Goal: Task Accomplishment & Management: Complete application form

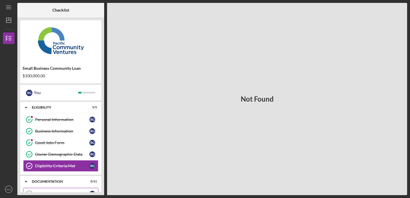
scroll to position [82, 0]
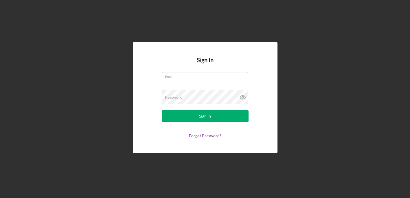
click at [190, 79] on div "Email" at bounding box center [205, 79] width 87 height 14
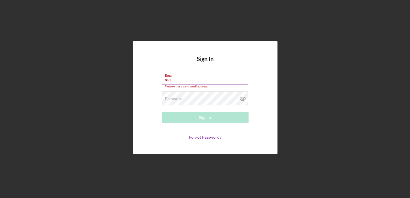
type input "[PERSON_NAME][EMAIL_ADDRESS][DOMAIN_NAME]"
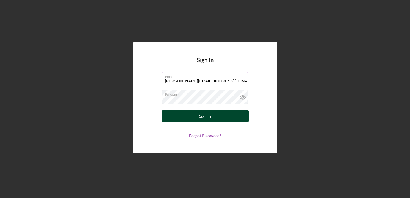
click at [203, 116] on div "Sign In" at bounding box center [205, 116] width 12 height 12
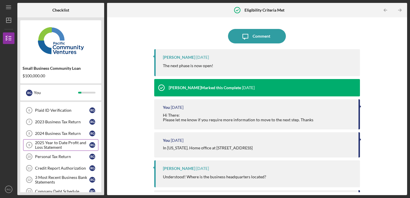
scroll to position [95, 0]
click at [74, 122] on div "2023 Business Tax Return" at bounding box center [62, 122] width 54 height 5
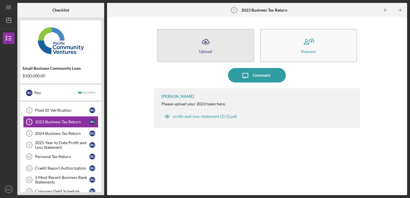
click at [221, 50] on button "Icon/Upload Upload" at bounding box center [205, 45] width 97 height 33
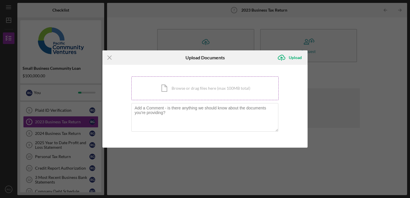
click at [172, 88] on div "Icon/Document Browse or drag files here (max 100MB total) Tap to choose files o…" at bounding box center [204, 88] width 147 height 24
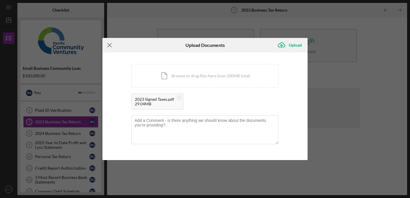
click at [109, 46] on icon "Icon/Menu Close" at bounding box center [110, 45] width 14 height 14
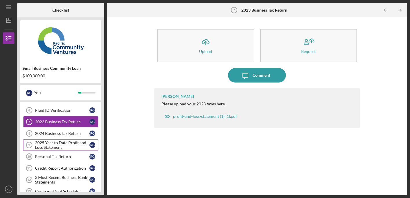
click at [61, 145] on div "2025 Year to Date Profit and Loss Statement" at bounding box center [62, 144] width 54 height 9
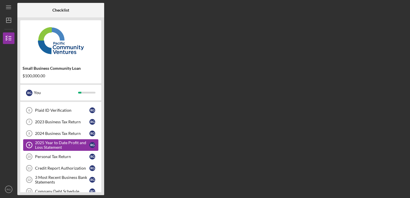
click at [61, 145] on div "2025 Year to Date Profit and Loss Statement" at bounding box center [62, 144] width 54 height 9
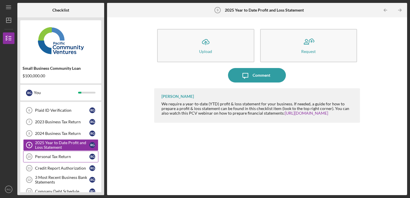
click at [64, 160] on link "Personal Tax Return 10 Personal Tax Return R G" at bounding box center [60, 157] width 75 height 12
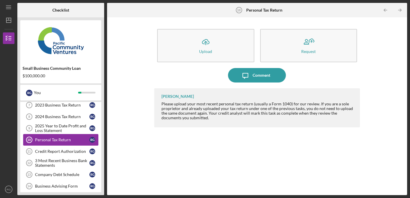
scroll to position [114, 0]
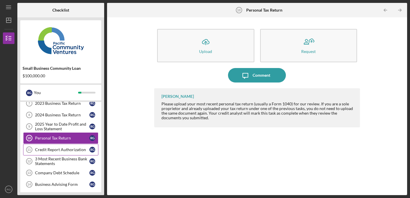
click at [67, 149] on div "Credit Report Authorization" at bounding box center [62, 149] width 54 height 5
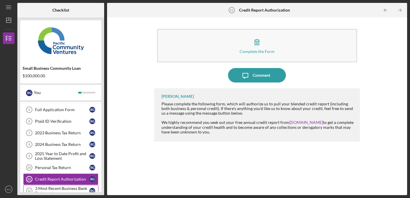
scroll to position [83, 0]
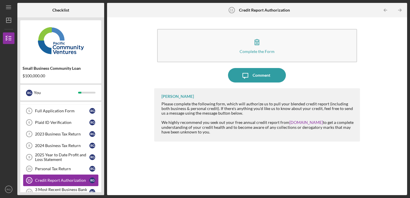
click at [66, 178] on div "Credit Report Authorization" at bounding box center [62, 180] width 54 height 5
click at [67, 179] on div "Credit Report Authorization" at bounding box center [62, 180] width 54 height 5
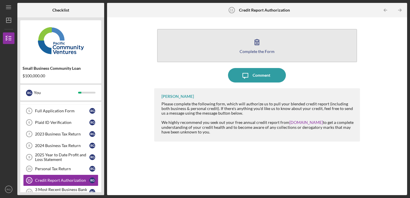
click at [255, 46] on icon "button" at bounding box center [257, 42] width 14 height 14
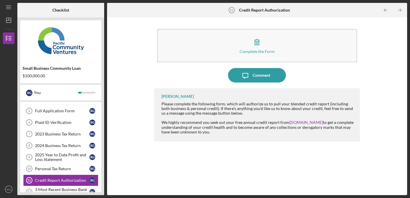
click at [160, 180] on div "[PERSON_NAME] Please complete the following form, which will authorize us to pu…" at bounding box center [257, 137] width 206 height 98
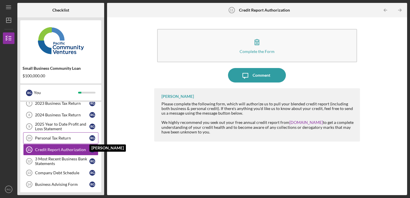
scroll to position [114, 0]
click at [78, 126] on div "2025 Year to Date Profit and Loss Statement" at bounding box center [62, 126] width 54 height 9
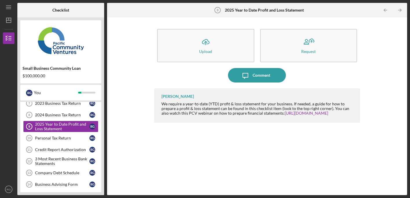
click at [200, 154] on div "[PERSON_NAME] We require a year-to-date (YTD) profit & loss statement for your …" at bounding box center [257, 137] width 206 height 98
click at [68, 172] on div "Company Debt Schedule" at bounding box center [62, 173] width 54 height 5
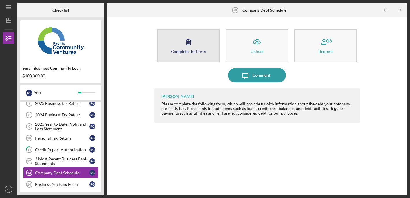
click at [191, 44] on icon "button" at bounding box center [188, 42] width 14 height 14
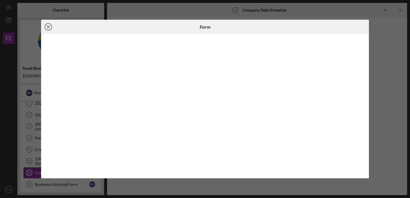
click at [50, 27] on icon "Icon/Close" at bounding box center [48, 27] width 14 height 14
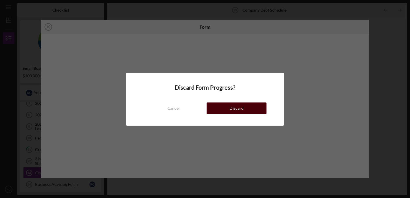
click at [251, 107] on button "Discard" at bounding box center [237, 109] width 60 height 12
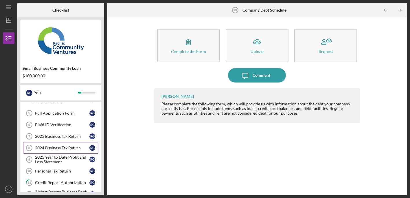
scroll to position [79, 0]
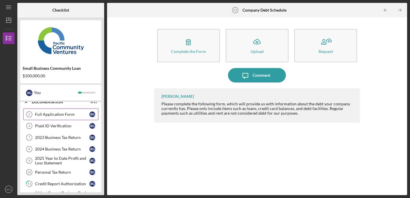
click at [77, 113] on div "Full Application Form" at bounding box center [62, 114] width 54 height 5
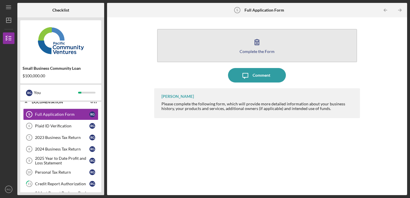
click at [267, 47] on button "Complete the Form Form" at bounding box center [257, 45] width 200 height 33
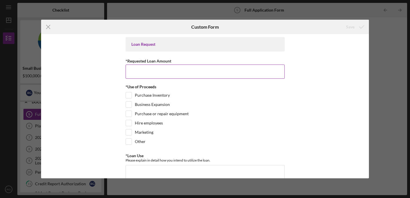
click at [216, 74] on input "*Requested Loan Amount" at bounding box center [205, 72] width 159 height 14
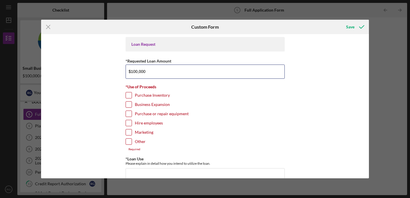
type input "$100,000"
click at [127, 94] on input "Purchase Inventory" at bounding box center [129, 95] width 6 height 6
checkbox input "true"
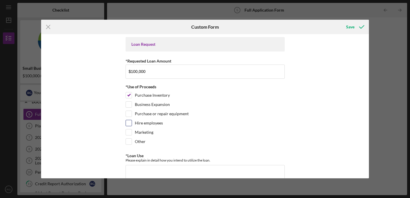
click at [127, 122] on input "Hire employees" at bounding box center [129, 123] width 6 height 6
checkbox input "true"
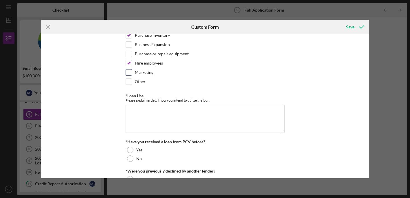
scroll to position [68, 0]
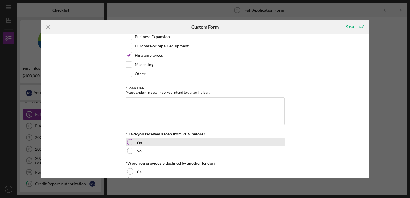
click at [129, 140] on div at bounding box center [130, 142] width 6 height 6
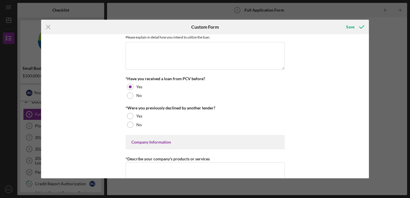
scroll to position [123, 0]
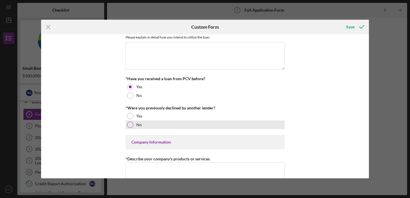
click at [129, 124] on div at bounding box center [130, 125] width 6 height 6
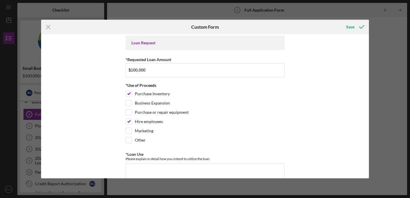
scroll to position [0, 0]
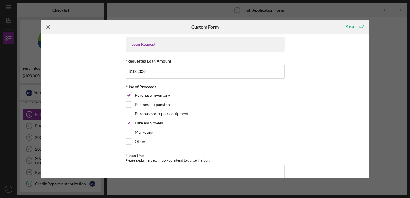
click at [49, 28] on icon "Icon/Menu Close" at bounding box center [48, 27] width 14 height 14
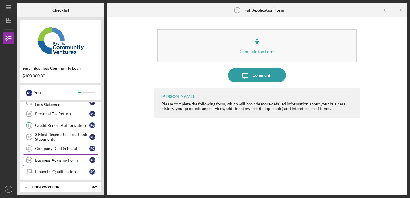
scroll to position [140, 0]
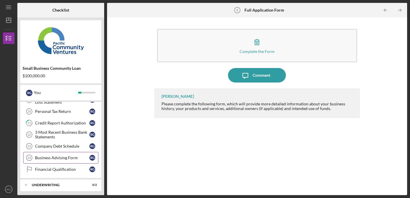
click at [67, 156] on div "Business Advising Form" at bounding box center [62, 158] width 54 height 5
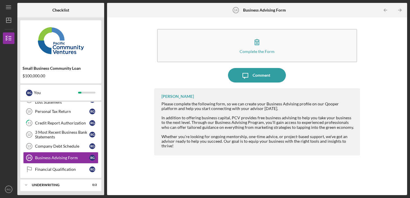
click at [239, 109] on div "Please complete the following form, so we can create your Business Advising pro…" at bounding box center [258, 106] width 193 height 9
click at [62, 171] on div "Financial Qualification" at bounding box center [62, 169] width 54 height 5
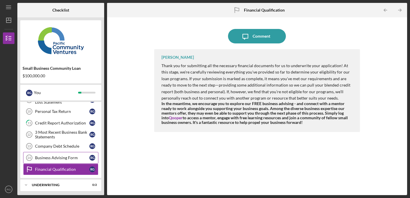
click at [60, 156] on div "Business Advising Form" at bounding box center [62, 158] width 54 height 5
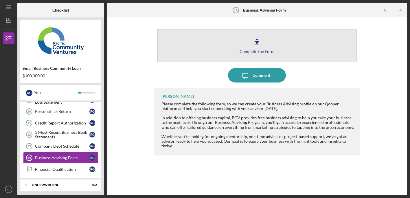
click at [244, 48] on button "Complete the Form Form" at bounding box center [257, 45] width 200 height 33
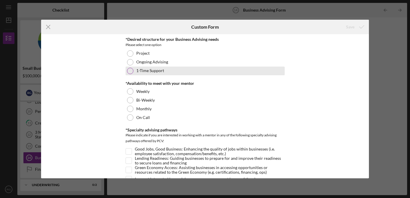
click at [127, 69] on div at bounding box center [130, 71] width 6 height 6
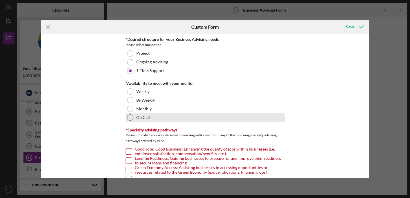
click at [129, 118] on div at bounding box center [130, 117] width 6 height 6
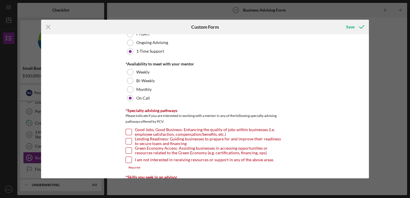
scroll to position [33, 0]
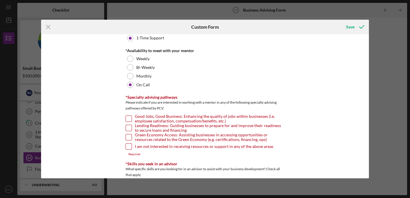
click at [129, 125] on input "Lending Readiness: Guiding businesses to prepare for and improve their readines…" at bounding box center [129, 128] width 6 height 6
checkbox input "true"
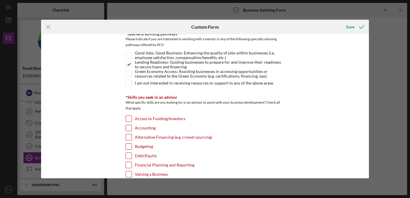
scroll to position [97, 0]
click at [128, 136] on input "Alternative Financing (e.g. crowd-sourcing)" at bounding box center [129, 136] width 6 height 6
checkbox input "true"
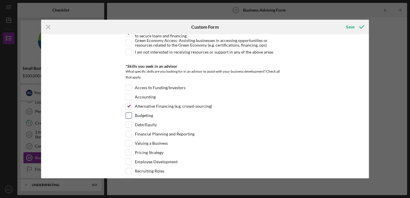
scroll to position [135, 0]
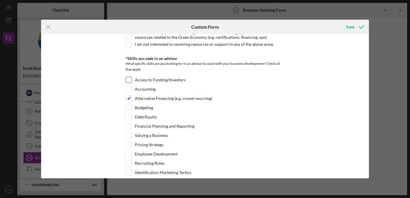
click at [127, 80] on input "Access to Funding/Investors" at bounding box center [129, 80] width 6 height 6
checkbox input "true"
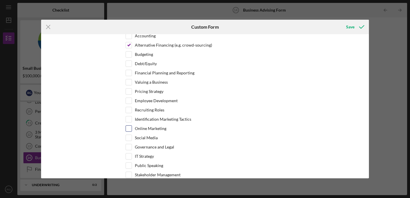
scroll to position [191, 0]
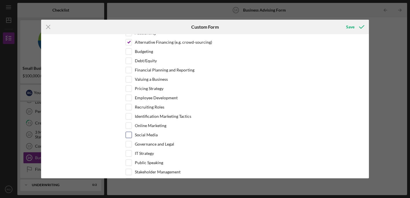
click at [127, 134] on input "Social Media" at bounding box center [129, 135] width 6 height 6
checkbox input "true"
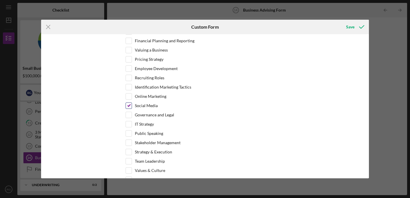
scroll to position [222, 0]
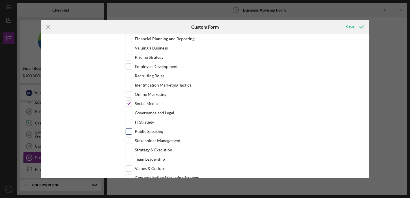
click at [129, 132] on input "Public Speaking" at bounding box center [129, 132] width 6 height 6
checkbox input "true"
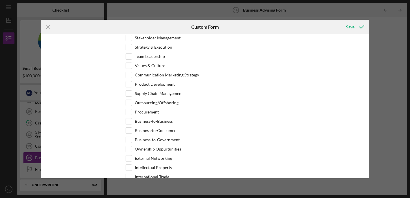
scroll to position [326, 0]
click at [126, 120] on input "Business-to-Business" at bounding box center [129, 121] width 6 height 6
checkbox input "true"
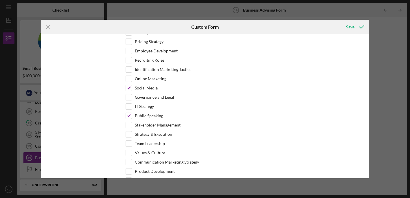
scroll to position [238, 0]
click at [128, 85] on input "Social Media" at bounding box center [129, 88] width 6 height 6
checkbox input "false"
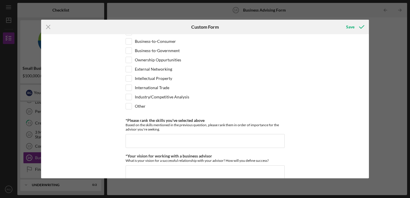
scroll to position [432, 0]
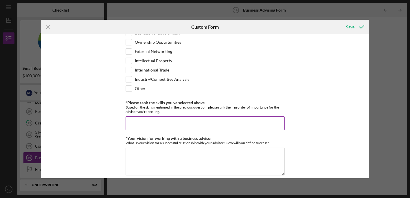
click at [170, 114] on div "*Please rank the skills you've selected above Based on the skills mentioned in …" at bounding box center [205, 115] width 159 height 30
click at [170, 118] on input "*Please rank the skills you've selected above" at bounding box center [205, 123] width 159 height 14
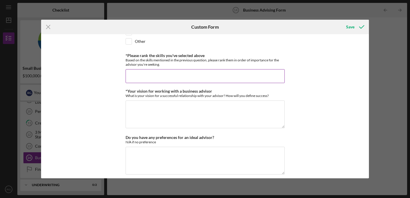
scroll to position [482, 0]
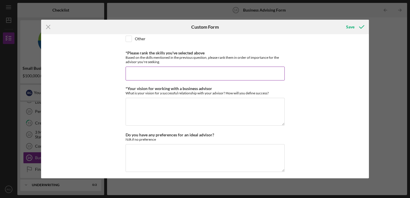
click at [134, 71] on input "*Please rank the skills you've selected above" at bounding box center [205, 74] width 159 height 14
click at [341, 21] on button "Save" at bounding box center [355, 27] width 29 height 12
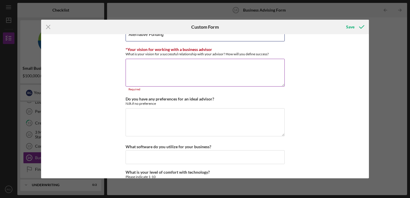
scroll to position [520, 0]
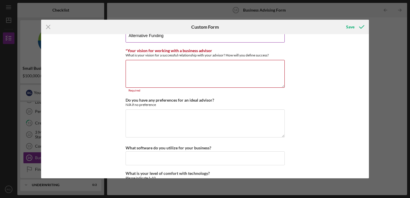
click at [177, 40] on input "Alternative Funding" at bounding box center [205, 36] width 159 height 14
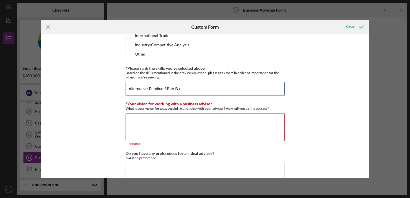
scroll to position [495, 0]
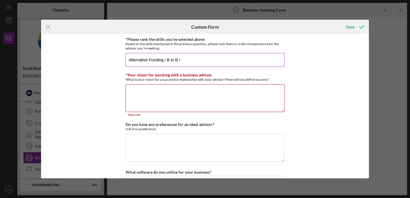
click at [186, 61] on input "Alternative Funding / B to B /" at bounding box center [205, 60] width 159 height 14
drag, startPoint x: 185, startPoint y: 61, endPoint x: 167, endPoint y: 61, distance: 18.8
click at [167, 61] on input "Alternative Funding / B to B /" at bounding box center [205, 60] width 159 height 14
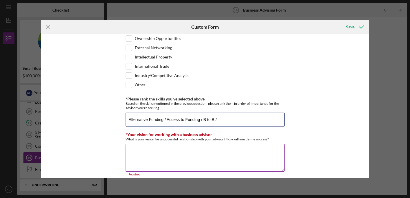
scroll to position [435, 0]
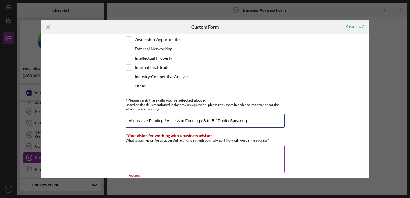
type input "Alternative Funding / Access to Funding / B to B / Public Speaking"
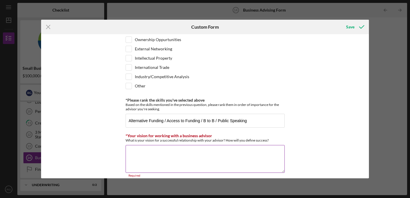
click at [211, 161] on textarea "*Your vision for working with a business advisor" at bounding box center [205, 159] width 159 height 28
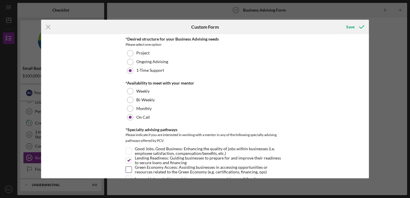
scroll to position [0, 0]
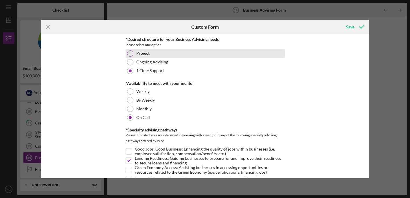
click at [129, 52] on div at bounding box center [130, 53] width 6 height 6
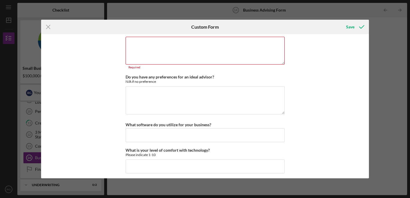
scroll to position [546, 0]
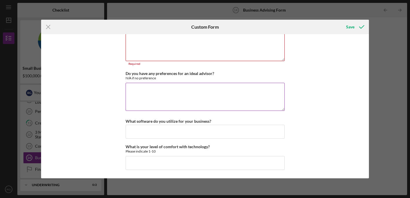
click at [202, 96] on textarea "Do you have any preferences for an ideal advisor?" at bounding box center [205, 97] width 159 height 28
type textarea "N/A"
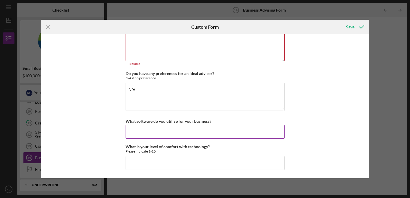
click at [191, 132] on input "What software do you utilize for your business?" at bounding box center [205, 132] width 159 height 14
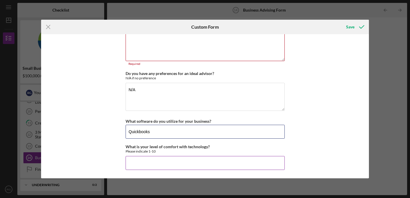
type input "Quickbooks"
click at [200, 164] on input "What is your level of comfort with technology?" at bounding box center [205, 163] width 159 height 14
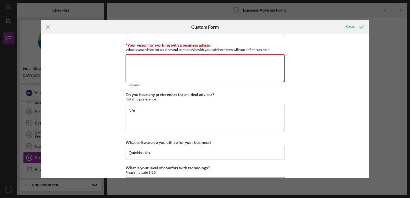
scroll to position [525, 0]
type input "9"
click at [135, 63] on textarea "*Your vision for working with a business advisor" at bounding box center [205, 69] width 159 height 28
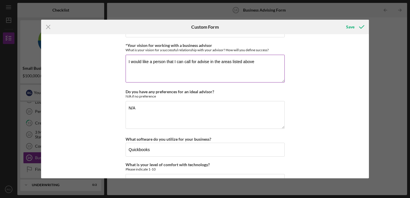
click at [206, 62] on textarea "I would like a person that I can call for advise in the areas listed above" at bounding box center [205, 69] width 159 height 28
click at [260, 60] on textarea "I would like a person that I can call for advice in the areas listed above" at bounding box center [205, 69] width 159 height 28
click at [142, 67] on textarea "I would like a person that I can call for advice in the areas listed above. I'd…" at bounding box center [205, 69] width 159 height 28
click at [141, 67] on textarea "I would like a person that I can call for advice in the areas listed above. I'd…" at bounding box center [205, 69] width 159 height 28
click at [152, 67] on textarea "I would like a person that I can call for advice in the areas listed above. I'd…" at bounding box center [205, 69] width 159 height 28
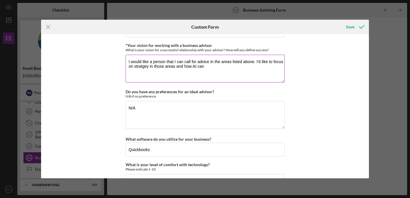
click at [215, 68] on textarea "I would like a person that I can call for advice in the areas listed above. I'd…" at bounding box center [205, 69] width 159 height 28
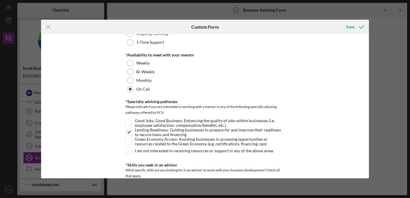
scroll to position [0, 0]
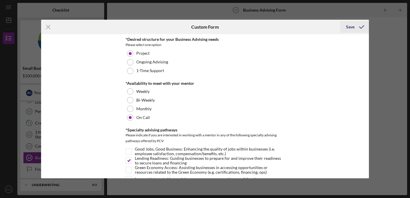
type textarea "I would like a person that I can call for advice in the areas listed above. I'd…"
click at [350, 27] on div "Save" at bounding box center [350, 27] width 8 height 12
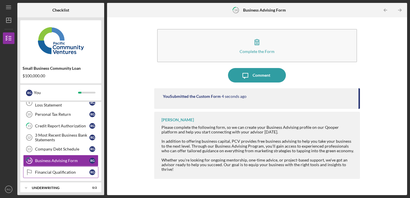
scroll to position [116, 0]
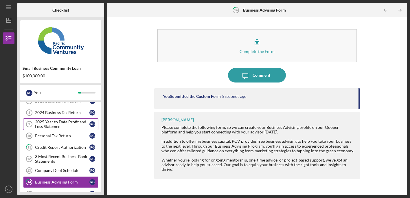
click at [76, 121] on div "2025 Year to Date Profit and Loss Statement" at bounding box center [62, 124] width 54 height 9
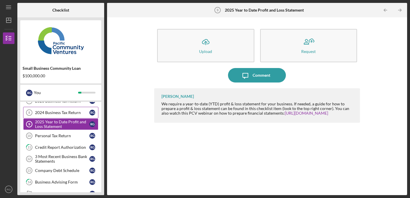
click at [69, 114] on div "2024 Business Tax Return" at bounding box center [62, 112] width 54 height 5
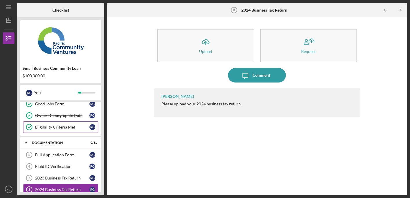
scroll to position [62, 0]
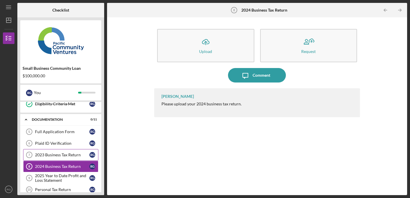
click at [60, 156] on div "2023 Business Tax Return" at bounding box center [62, 155] width 54 height 5
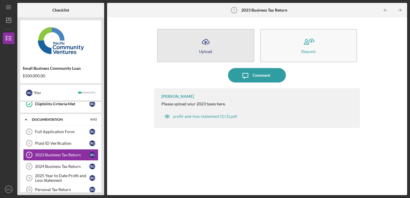
click at [205, 47] on icon "Icon/Upload" at bounding box center [206, 42] width 14 height 14
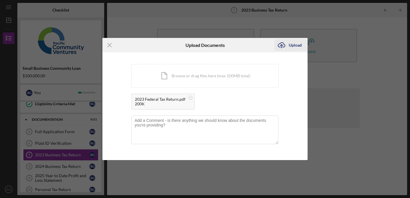
click at [300, 46] on div "Upload" at bounding box center [295, 45] width 13 height 12
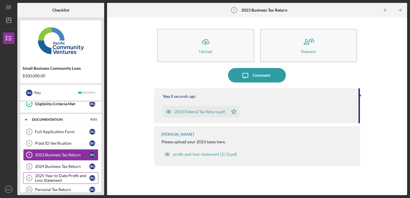
click at [75, 175] on div "2025 Year to Date Profit and Loss Statement" at bounding box center [62, 177] width 54 height 9
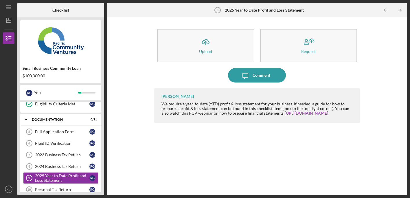
click at [401, 66] on div "Icon/Upload Upload Request Icon/Message Comment [PERSON_NAME] We require a year…" at bounding box center [257, 106] width 295 height 172
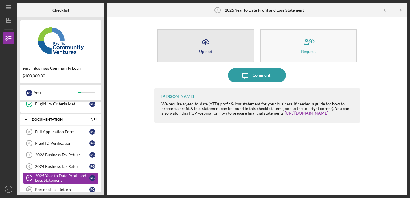
click at [200, 49] on div "Upload" at bounding box center [205, 51] width 13 height 4
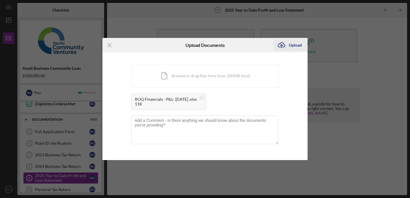
click at [300, 45] on div "Upload" at bounding box center [295, 45] width 13 height 12
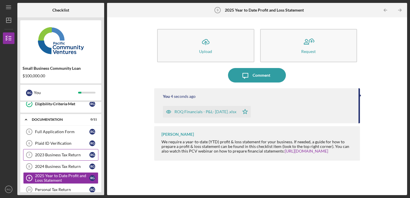
click at [60, 158] on link "2023 Business Tax Return 7 2023 Business Tax Return R G" at bounding box center [60, 155] width 75 height 12
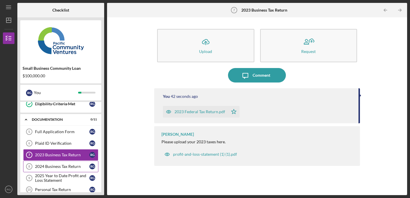
click at [63, 167] on div "2024 Business Tax Return" at bounding box center [62, 166] width 54 height 5
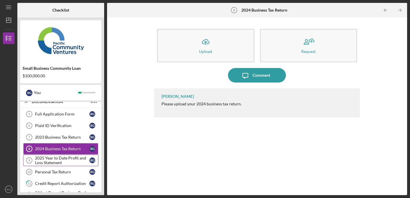
scroll to position [80, 0]
click at [60, 161] on div "2025 Year to Date Profit and Loss Statement" at bounding box center [62, 160] width 54 height 9
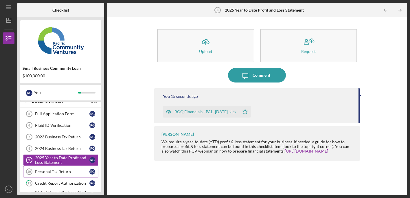
click at [59, 172] on div "Personal Tax Return" at bounding box center [62, 171] width 54 height 5
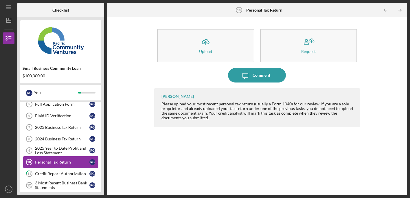
scroll to position [95, 0]
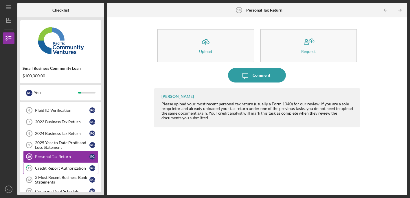
click at [60, 170] on div "Credit Report Authorization" at bounding box center [62, 168] width 54 height 5
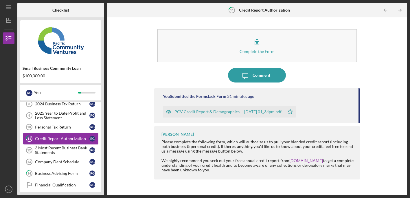
scroll to position [130, 0]
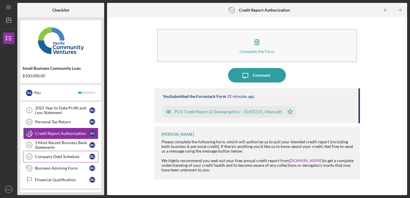
click at [63, 155] on div "Company Debt Schedule" at bounding box center [62, 156] width 54 height 5
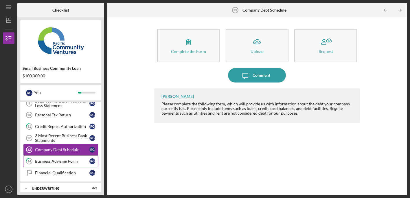
scroll to position [137, 0]
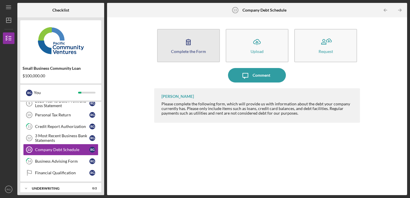
click at [183, 42] on icon "button" at bounding box center [188, 42] width 14 height 14
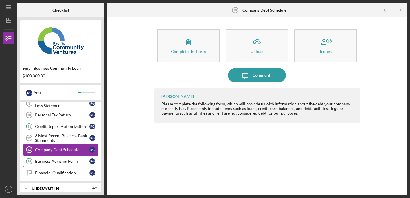
click at [72, 163] on div "Business Advising Form" at bounding box center [62, 161] width 54 height 5
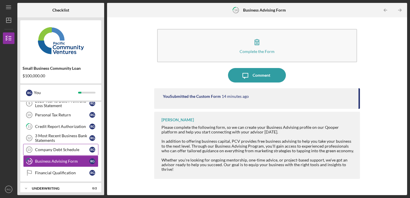
click at [66, 150] on div "Company Debt Schedule" at bounding box center [62, 149] width 54 height 5
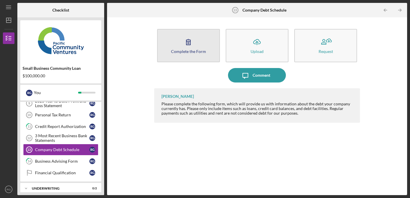
click at [181, 52] on div "Complete the Form" at bounding box center [188, 51] width 35 height 4
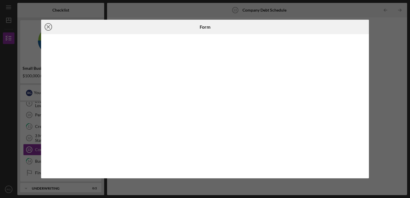
click at [50, 28] on icon "Icon/Close" at bounding box center [48, 27] width 14 height 14
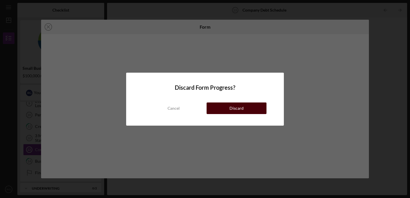
click at [216, 108] on button "Discard" at bounding box center [237, 109] width 60 height 12
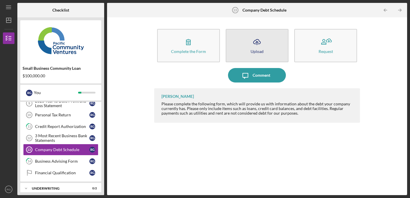
click at [259, 42] on icon "Icon/Upload" at bounding box center [257, 42] width 14 height 14
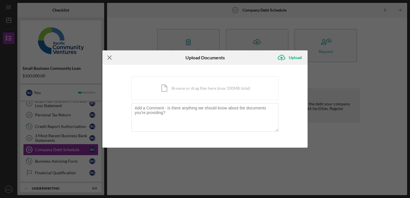
click at [107, 56] on icon "Icon/Menu Close" at bounding box center [110, 57] width 14 height 14
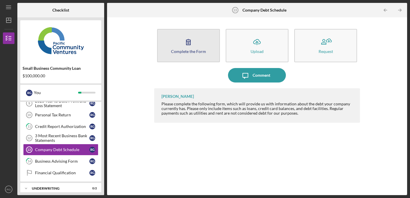
click at [177, 41] on button "Complete the Form Form" at bounding box center [188, 45] width 63 height 33
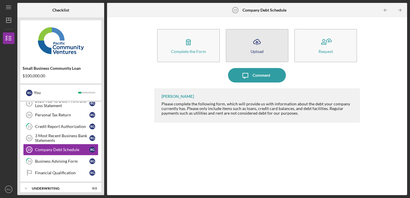
click at [251, 49] on div "Upload" at bounding box center [257, 51] width 13 height 4
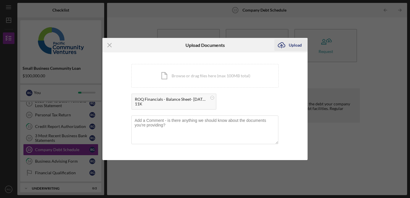
click at [299, 43] on div "Upload" at bounding box center [295, 45] width 13 height 12
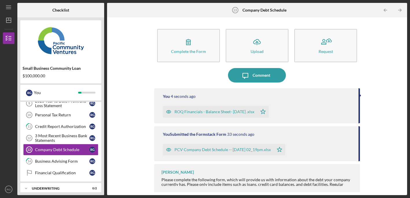
scroll to position [1, 0]
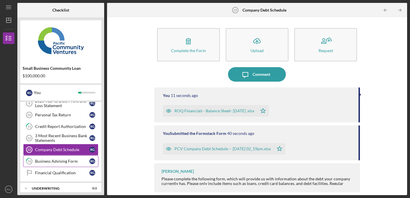
click at [73, 163] on div "Business Advising Form" at bounding box center [62, 161] width 54 height 5
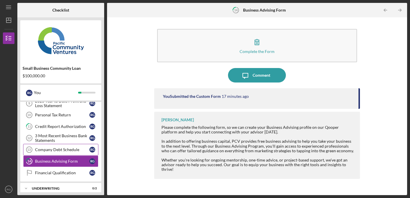
click at [75, 150] on div "Company Debt Schedule" at bounding box center [62, 149] width 54 height 5
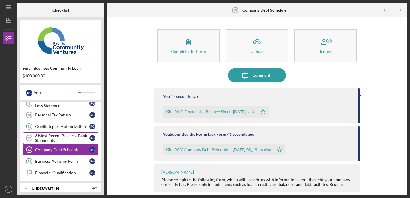
click at [73, 136] on div "3 Most Recent Business Bank Statements" at bounding box center [62, 137] width 54 height 9
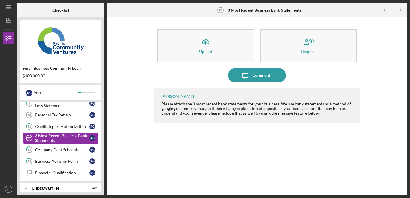
click at [75, 125] on div "Credit Report Authorization" at bounding box center [62, 126] width 54 height 5
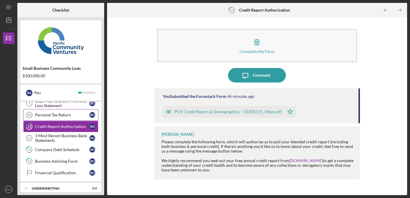
click at [77, 114] on div "Personal Tax Return" at bounding box center [62, 115] width 54 height 5
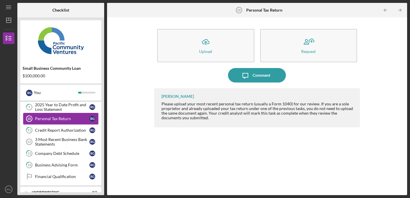
scroll to position [103, 0]
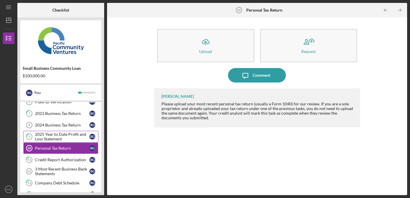
click at [70, 136] on div "2025 Year to Date Profit and Loss Statement" at bounding box center [62, 136] width 54 height 9
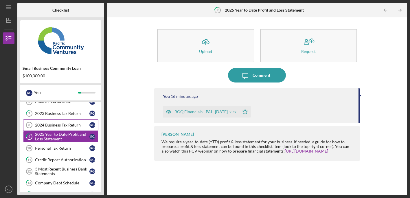
click at [69, 124] on div "2024 Business Tax Return" at bounding box center [62, 125] width 54 height 5
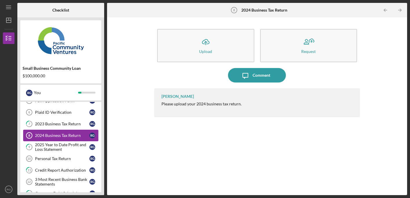
scroll to position [93, 0]
click at [70, 124] on div "2023 Business Tax Return" at bounding box center [62, 124] width 54 height 5
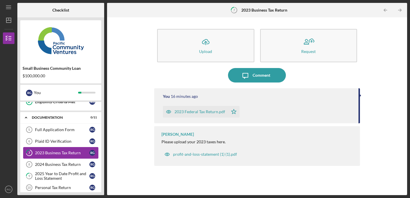
scroll to position [63, 0]
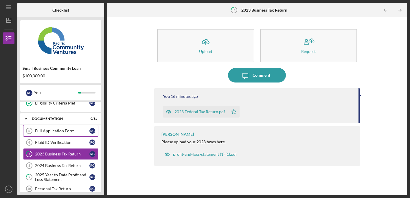
click at [71, 131] on div "Full Application Form" at bounding box center [62, 131] width 54 height 5
